Goal: Transaction & Acquisition: Download file/media

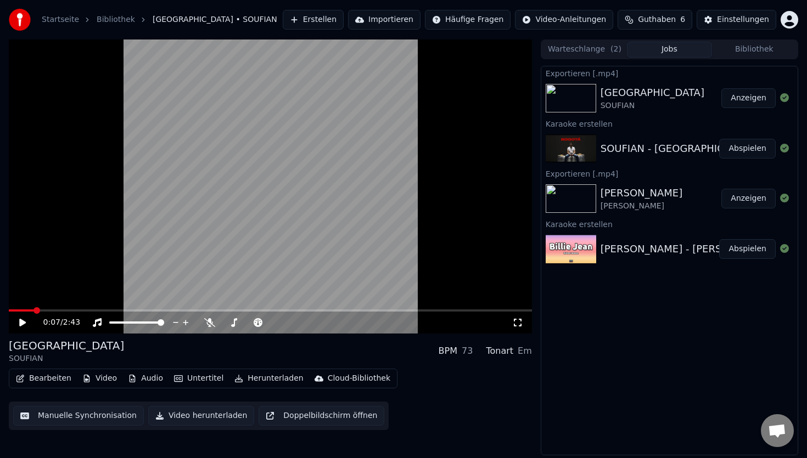
click at [330, 24] on button "Erstellen" at bounding box center [313, 20] width 61 height 20
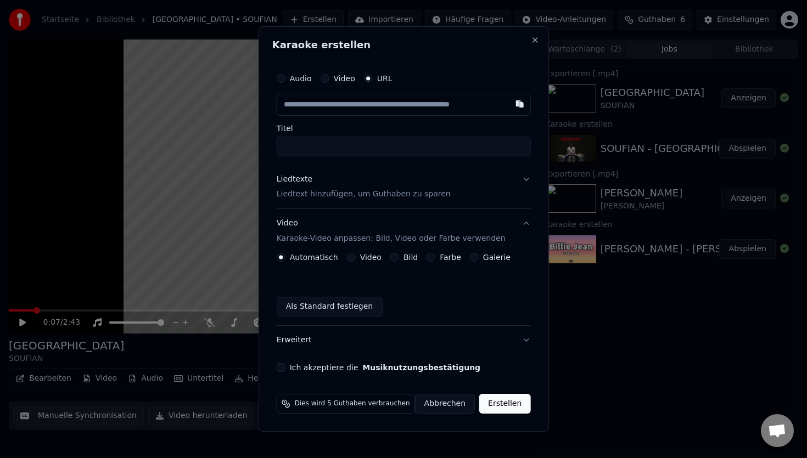
click at [428, 139] on input "Titel" at bounding box center [404, 147] width 254 height 20
click at [518, 102] on button "button" at bounding box center [519, 104] width 22 height 20
type input "**********"
click at [435, 257] on button "Farbe" at bounding box center [431, 257] width 9 height 9
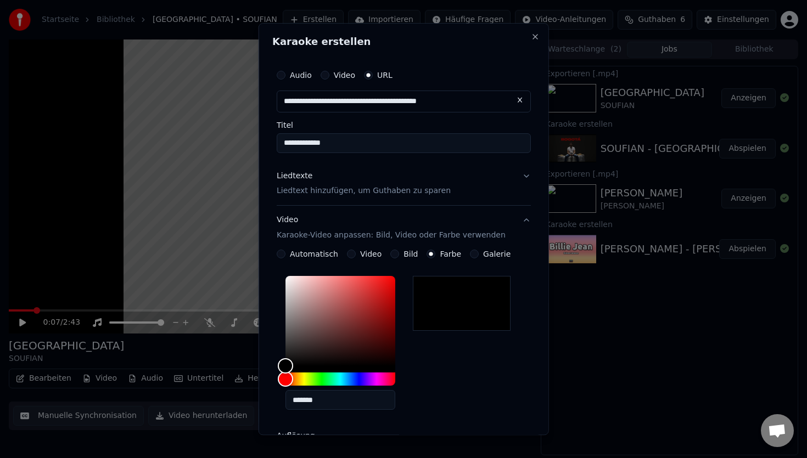
click at [446, 311] on div at bounding box center [462, 304] width 98 height 55
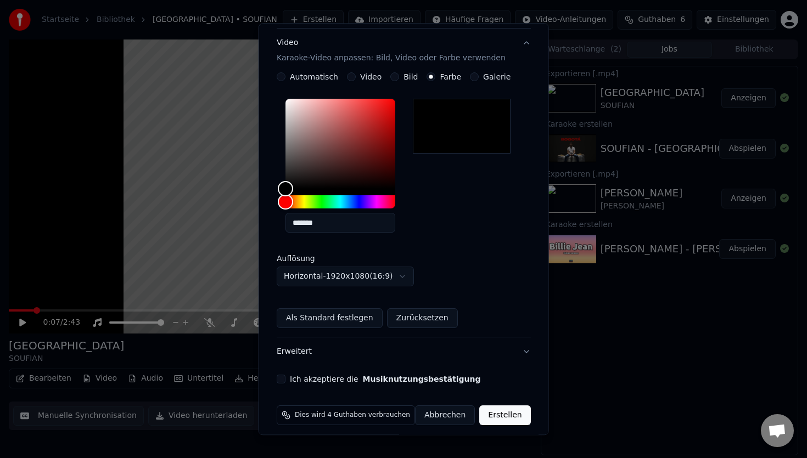
scroll to position [178, 0]
click at [283, 377] on button "Ich akzeptiere die Musiknutzungsbestätigung" at bounding box center [281, 378] width 9 height 9
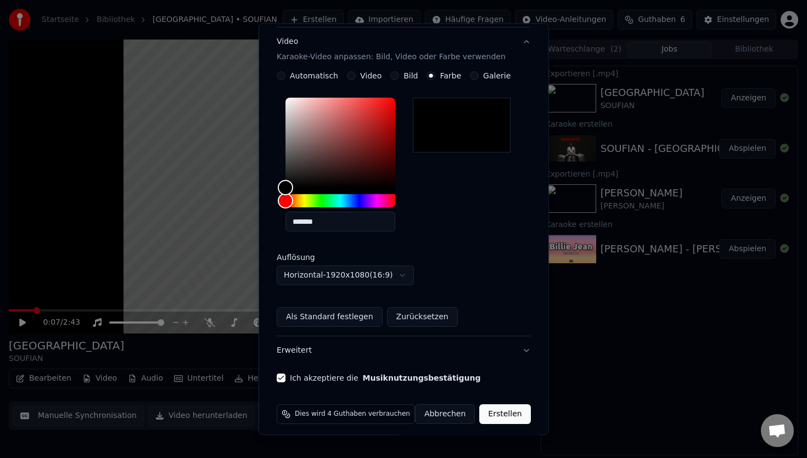
click at [492, 416] on button "Erstellen" at bounding box center [504, 415] width 51 height 20
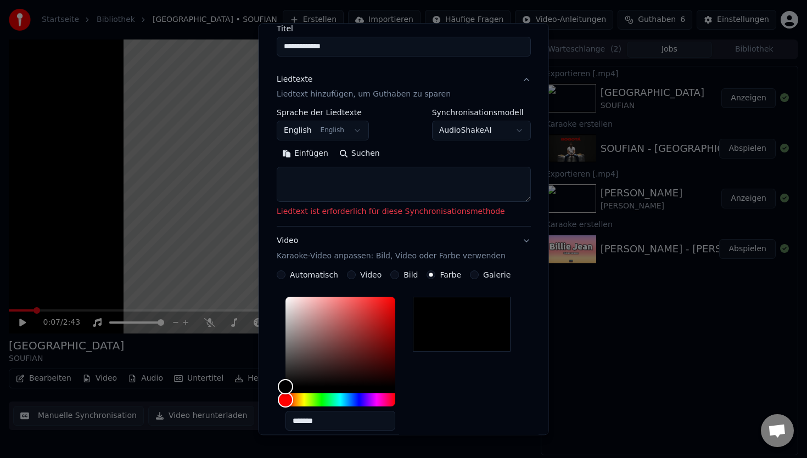
scroll to position [38, 0]
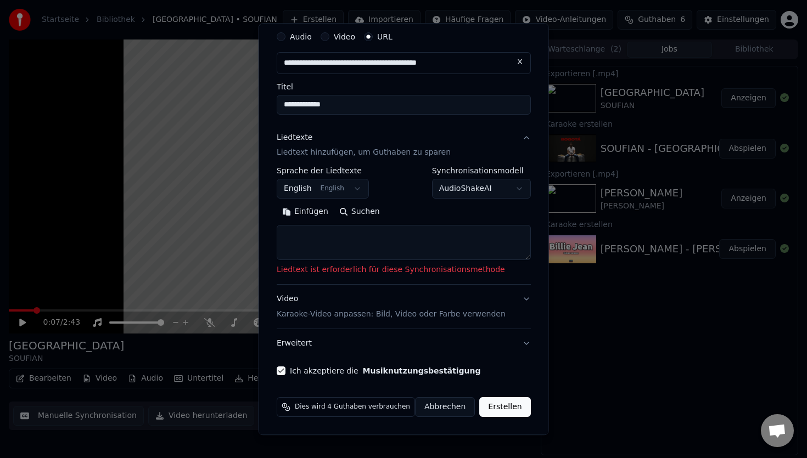
click at [349, 227] on textarea at bounding box center [404, 243] width 254 height 35
paste textarea "**********"
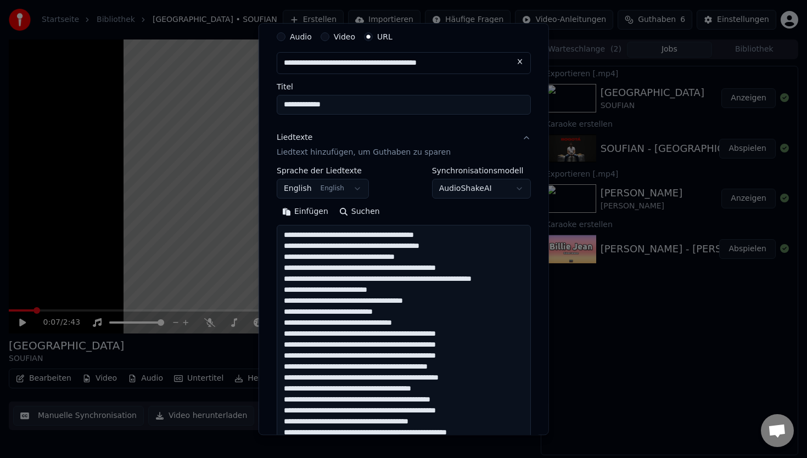
scroll to position [23, 0]
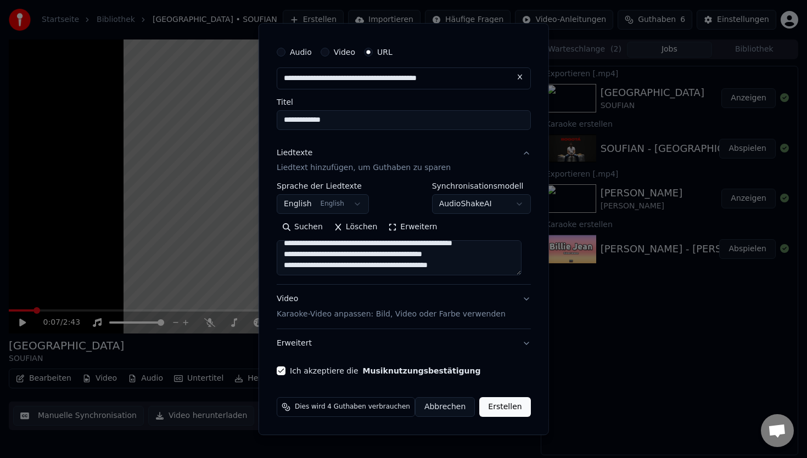
type textarea "**********"
click at [515, 404] on button "Erstellen" at bounding box center [504, 408] width 51 height 20
select select "**"
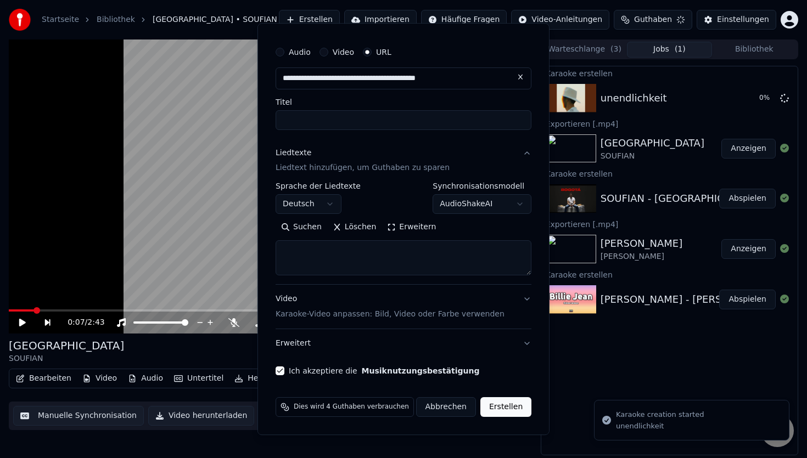
scroll to position [0, 0]
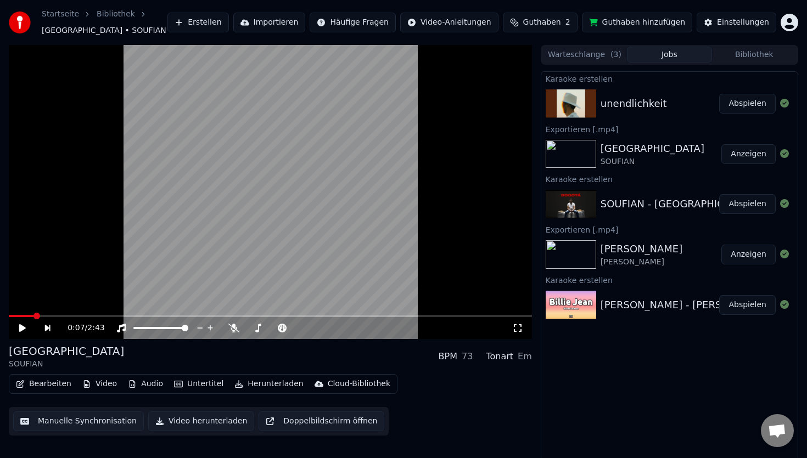
click at [705, 100] on div "unendlichkeit" at bounding box center [660, 103] width 119 height 15
click at [743, 102] on button "Abspielen" at bounding box center [747, 104] width 57 height 20
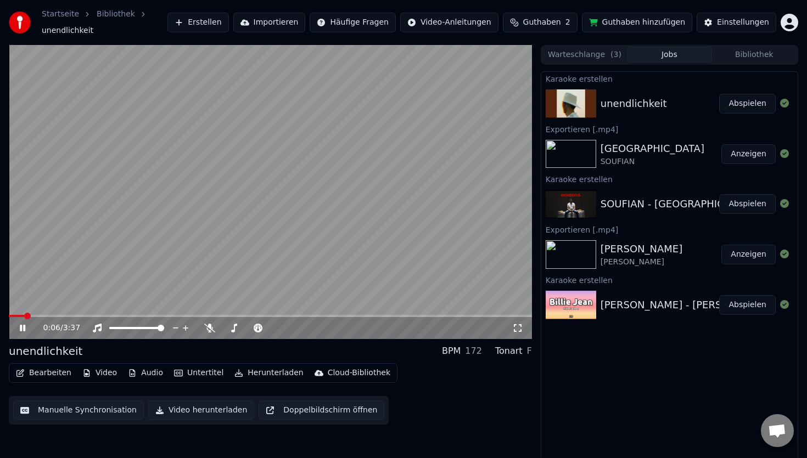
click at [251, 375] on button "Herunterladen" at bounding box center [268, 373] width 77 height 15
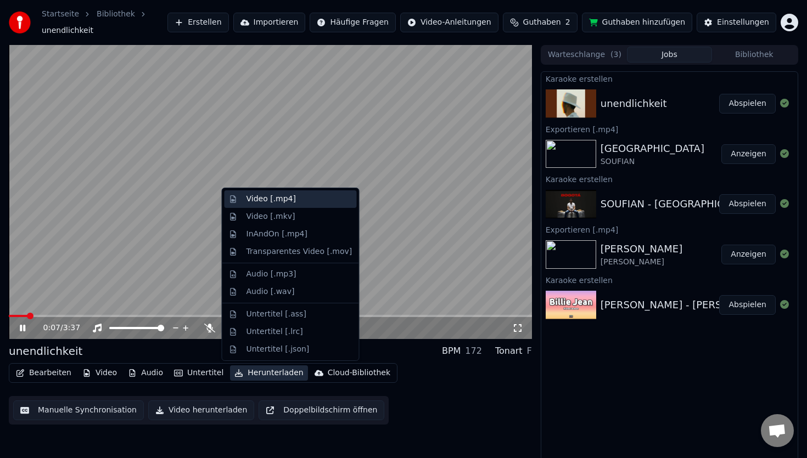
click at [296, 198] on div "Video [.mp4]" at bounding box center [299, 199] width 106 height 11
